Goal: Find specific page/section: Find specific page/section

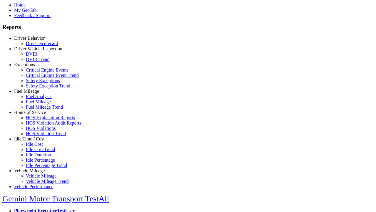
click at [34, 115] on link "Hours of Service" at bounding box center [30, 112] width 32 height 5
click at [38, 120] on link "HOS Explanation Reports" at bounding box center [50, 117] width 49 height 5
